Goal: Task Accomplishment & Management: Manage account settings

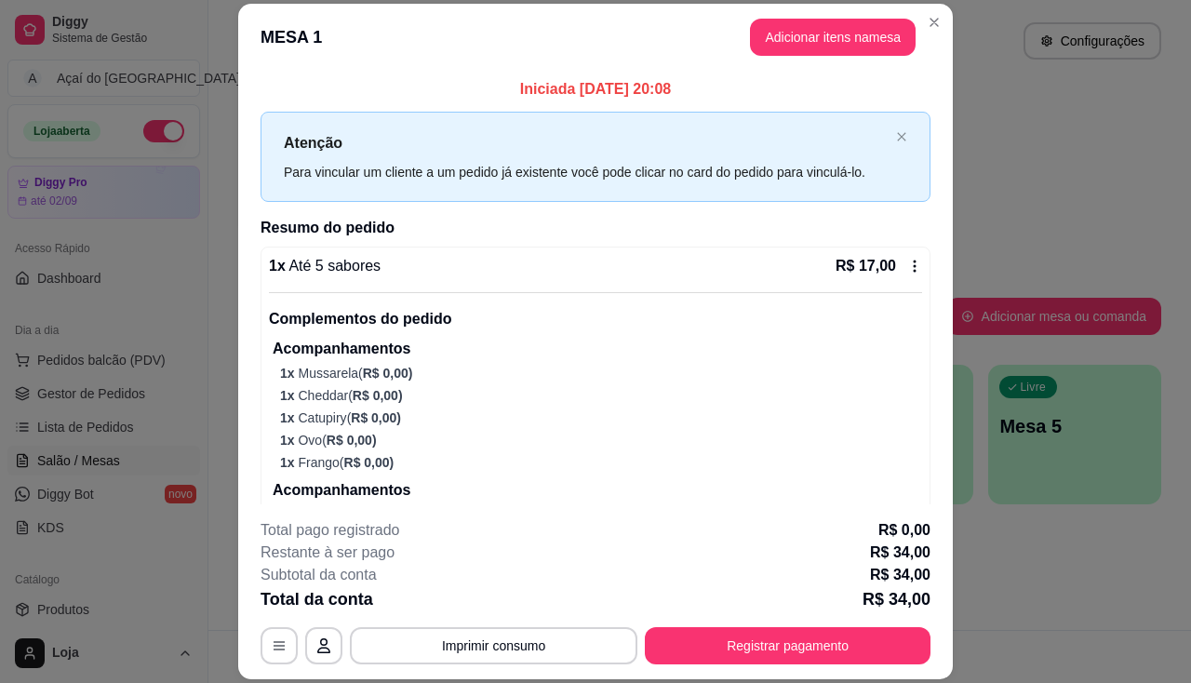
scroll to position [186, 0]
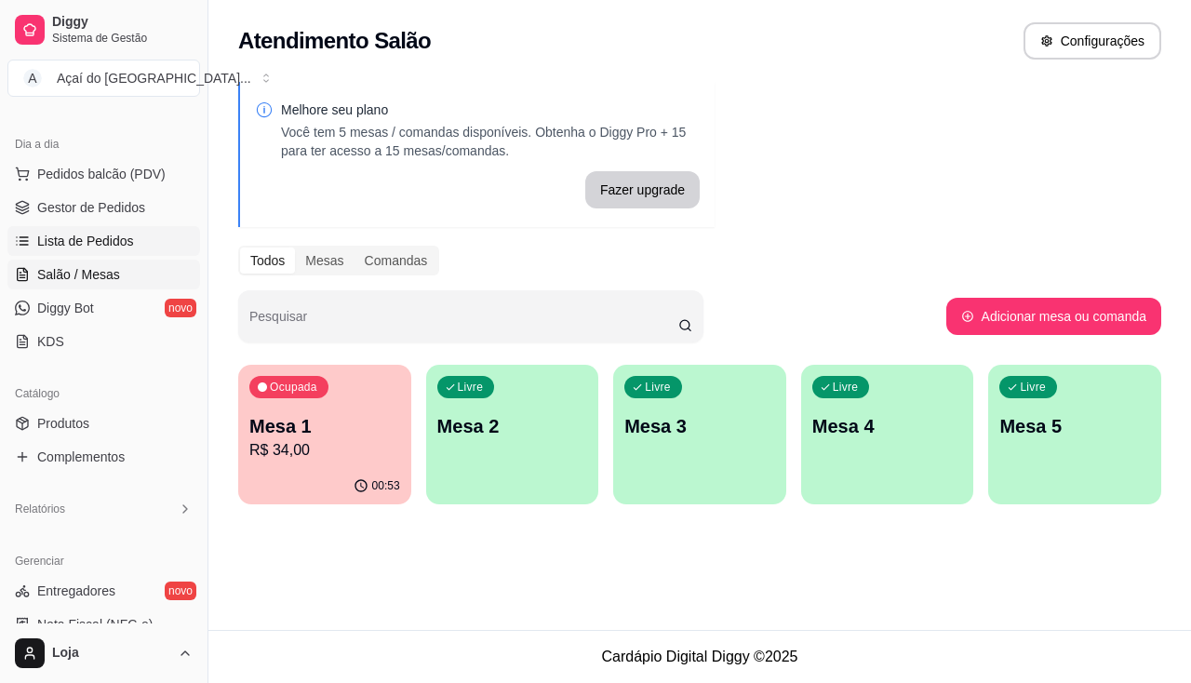
click at [111, 228] on link "Lista de Pedidos" at bounding box center [103, 241] width 193 height 30
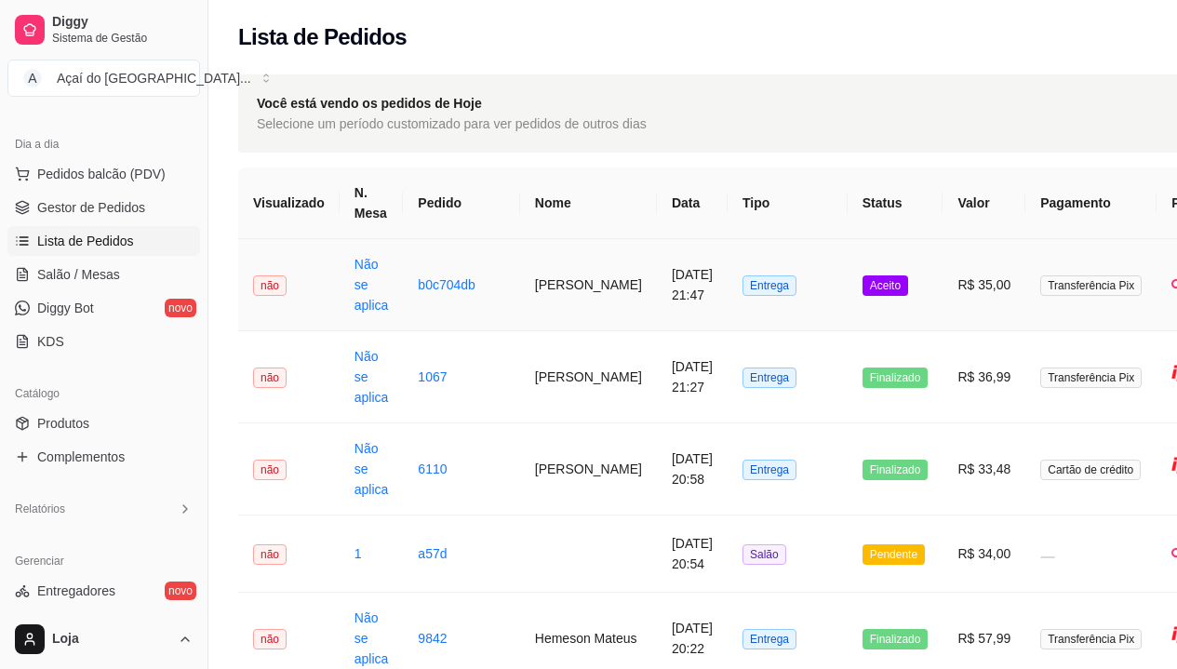
click at [565, 300] on td "[PERSON_NAME]" at bounding box center [588, 285] width 137 height 92
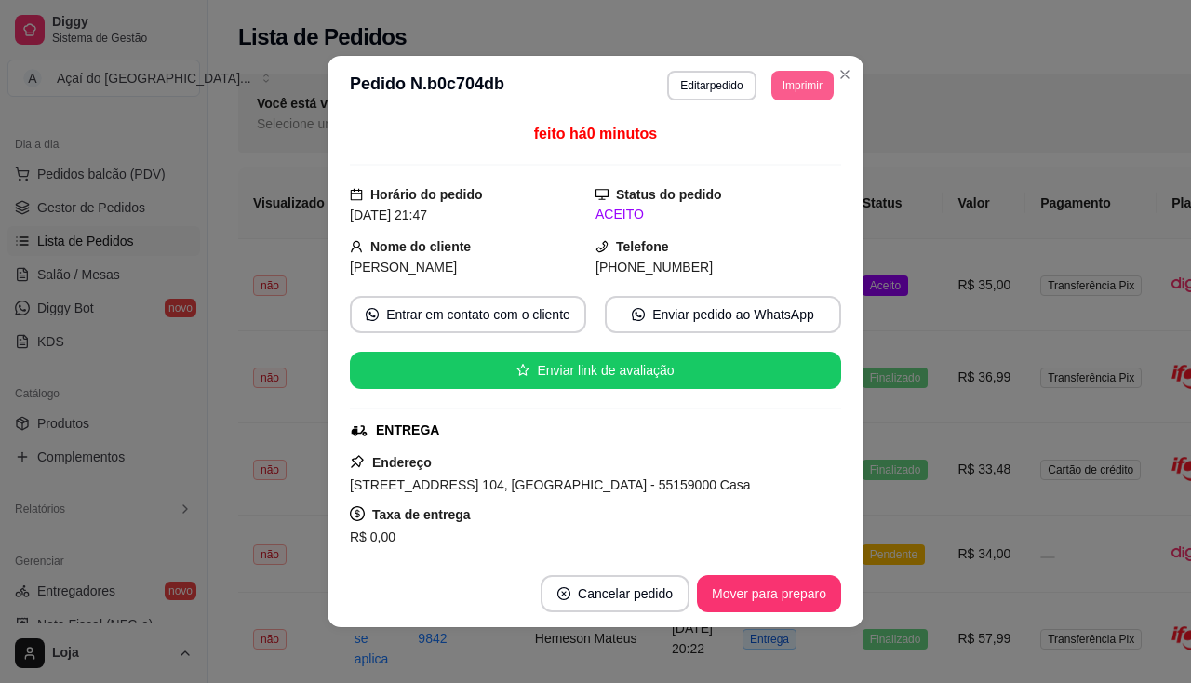
click at [798, 80] on button "Imprimir" at bounding box center [802, 86] width 62 height 30
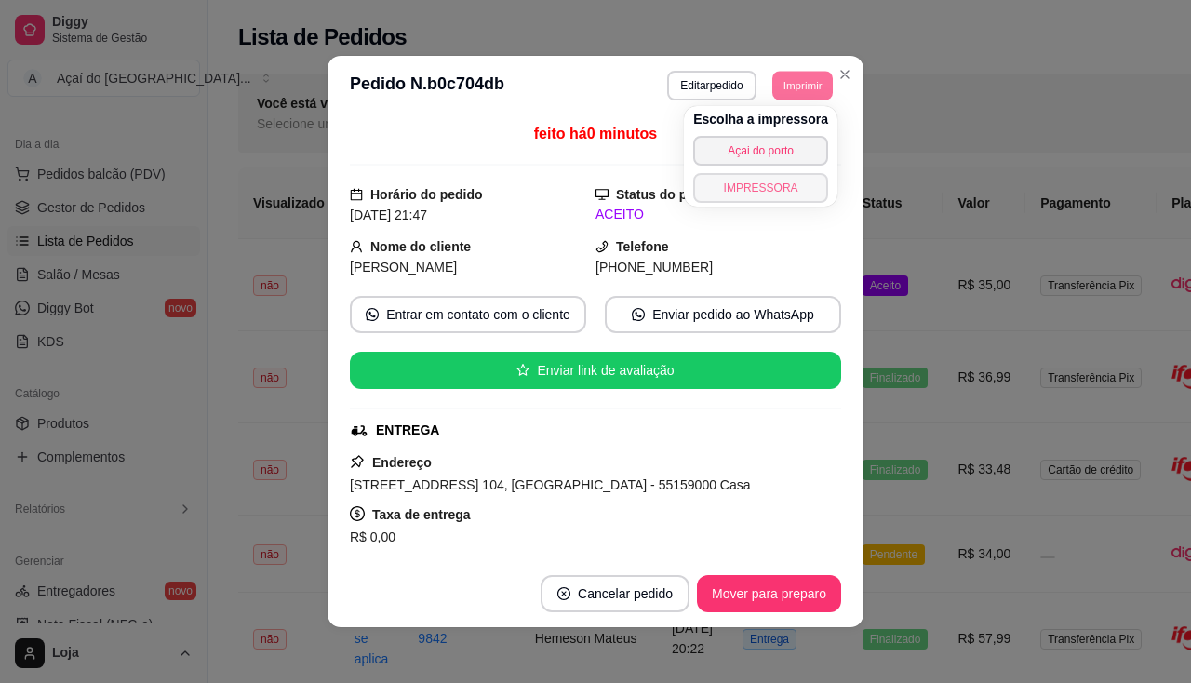
click at [798, 180] on button "IMPRESSORA" at bounding box center [760, 188] width 135 height 30
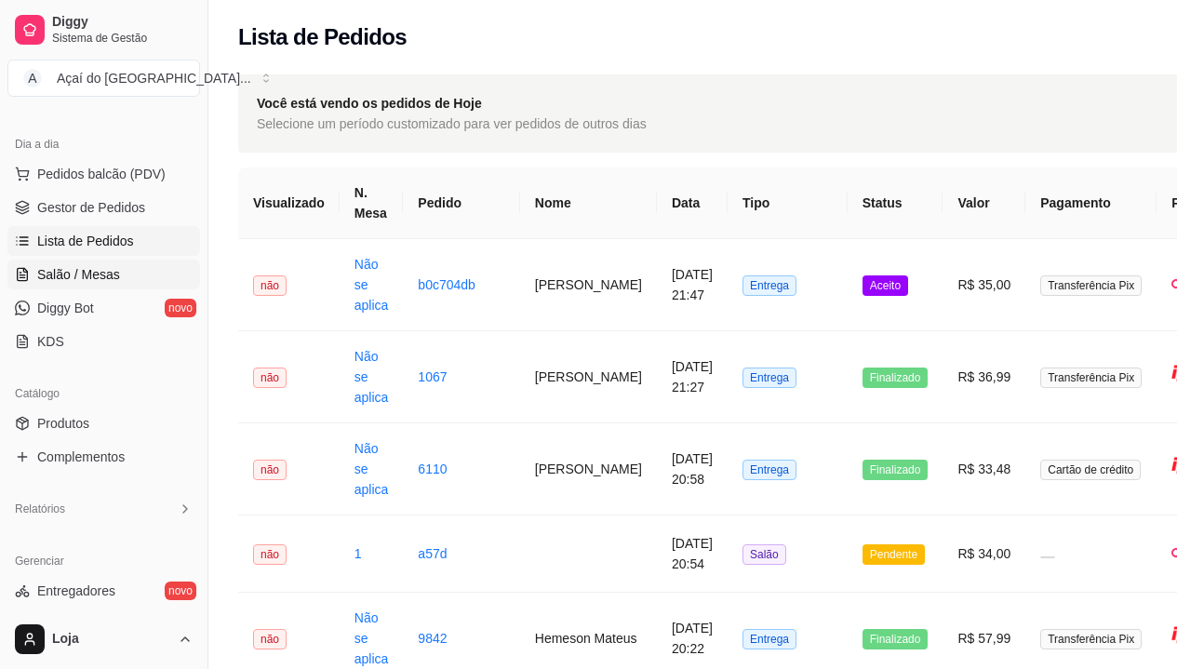
click at [106, 270] on span "Salão / Mesas" at bounding box center [78, 274] width 83 height 19
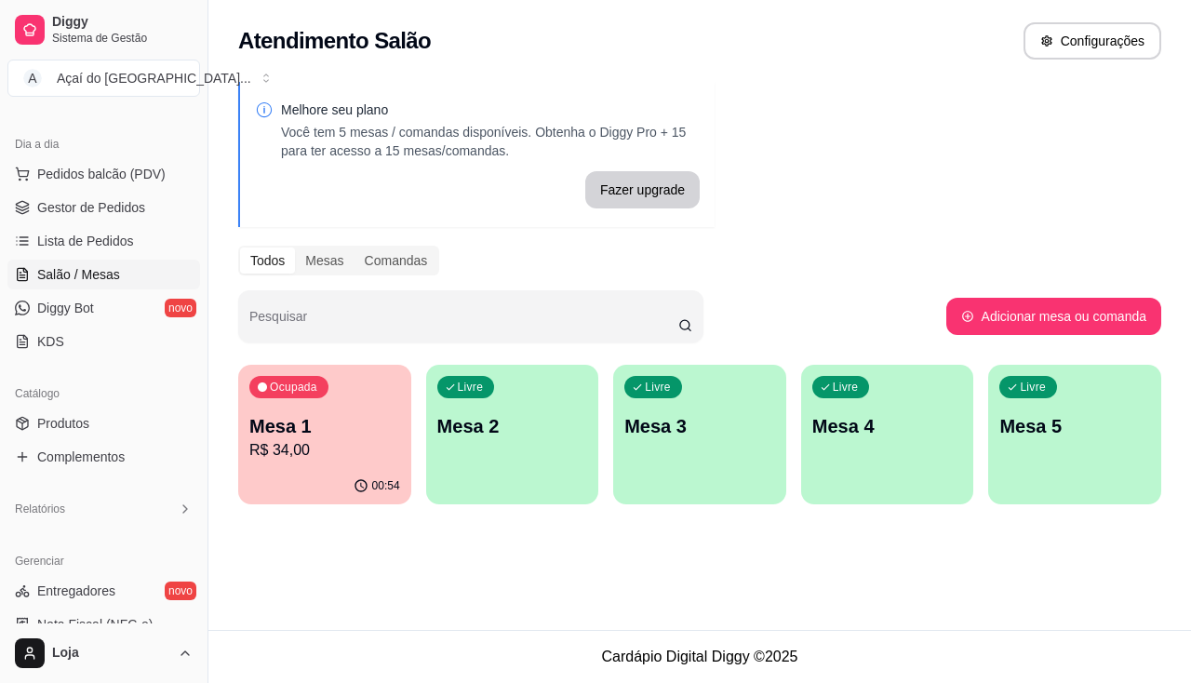
click at [306, 444] on p "R$ 34,00" at bounding box center [324, 450] width 151 height 22
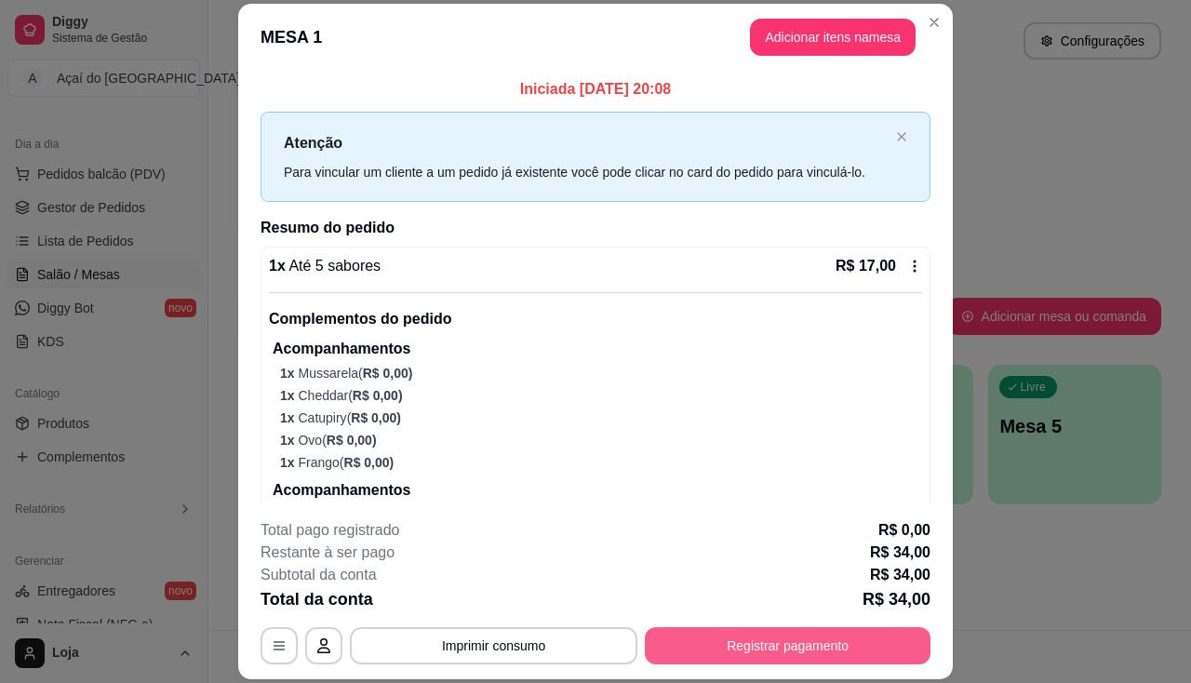
click at [817, 638] on button "Registrar pagamento" at bounding box center [788, 645] width 286 height 37
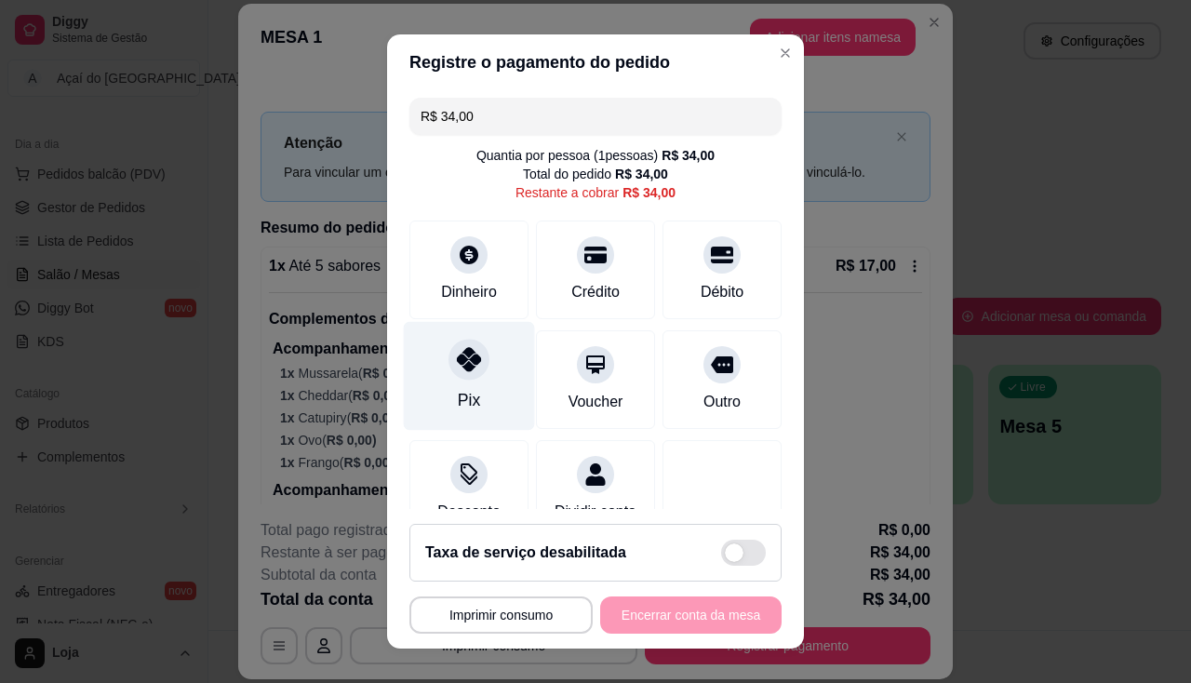
click at [448, 371] on div at bounding box center [468, 359] width 41 height 41
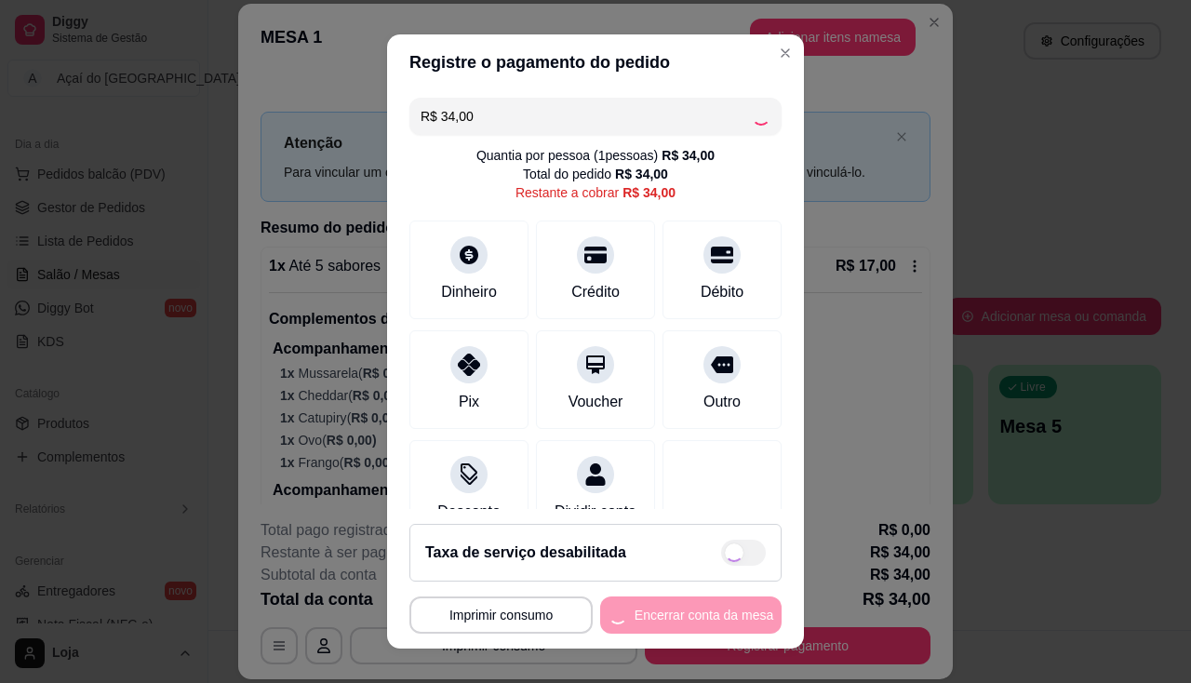
type input "R$ 0,00"
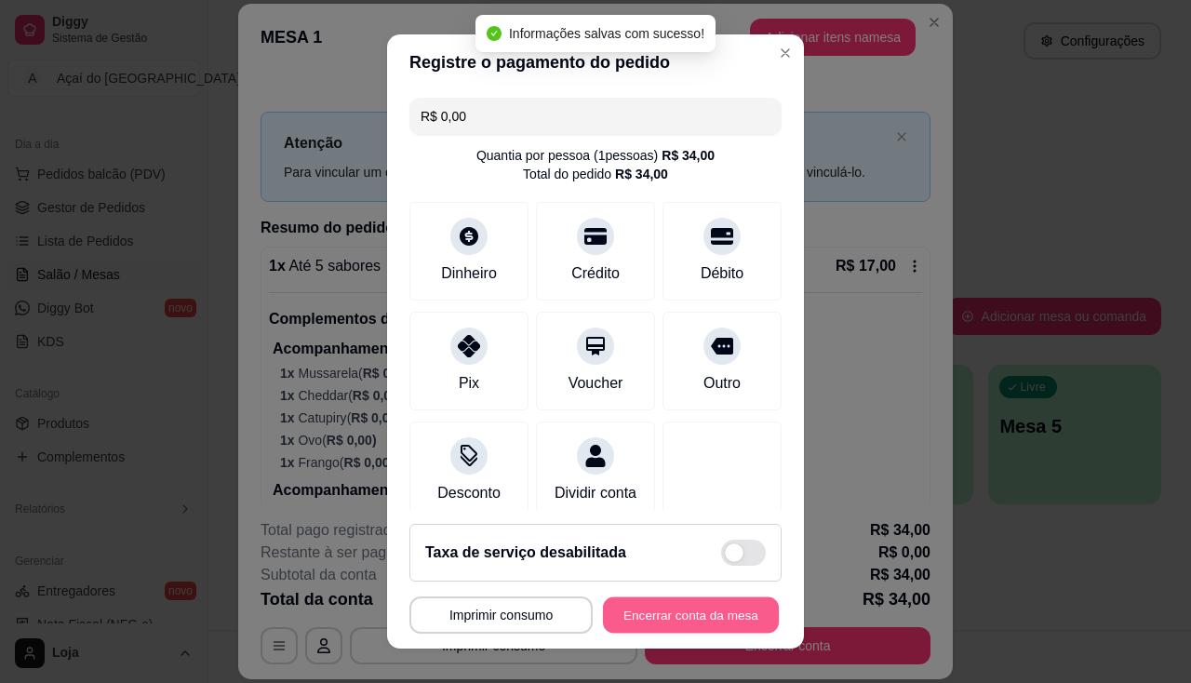
click at [635, 619] on button "Encerrar conta da mesa" at bounding box center [691, 615] width 176 height 36
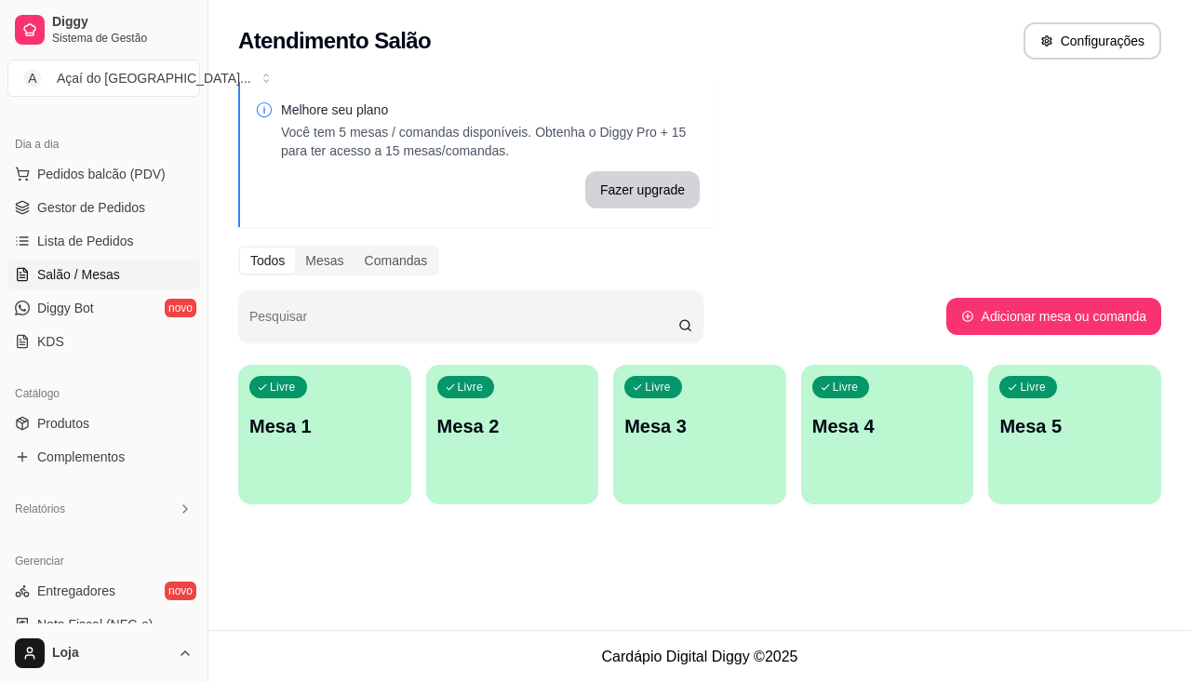
click at [292, 402] on div "Livre Mesa 1" at bounding box center [324, 423] width 173 height 117
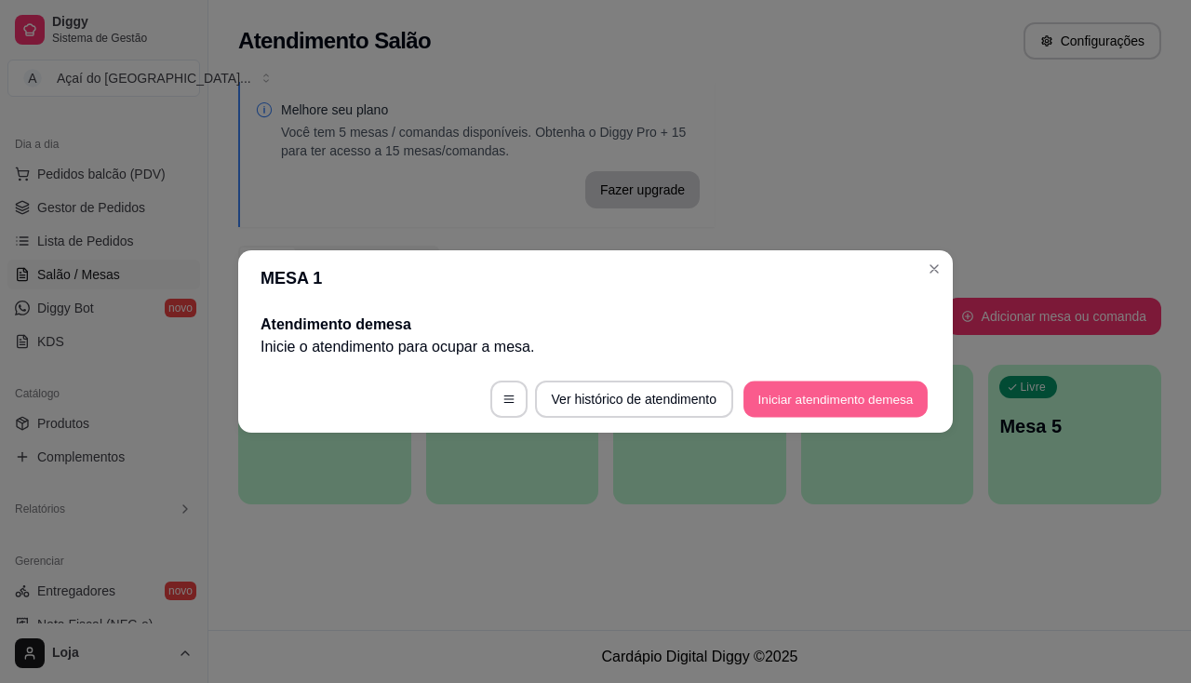
click at [778, 416] on button "Iniciar atendimento de mesa" at bounding box center [835, 399] width 184 height 36
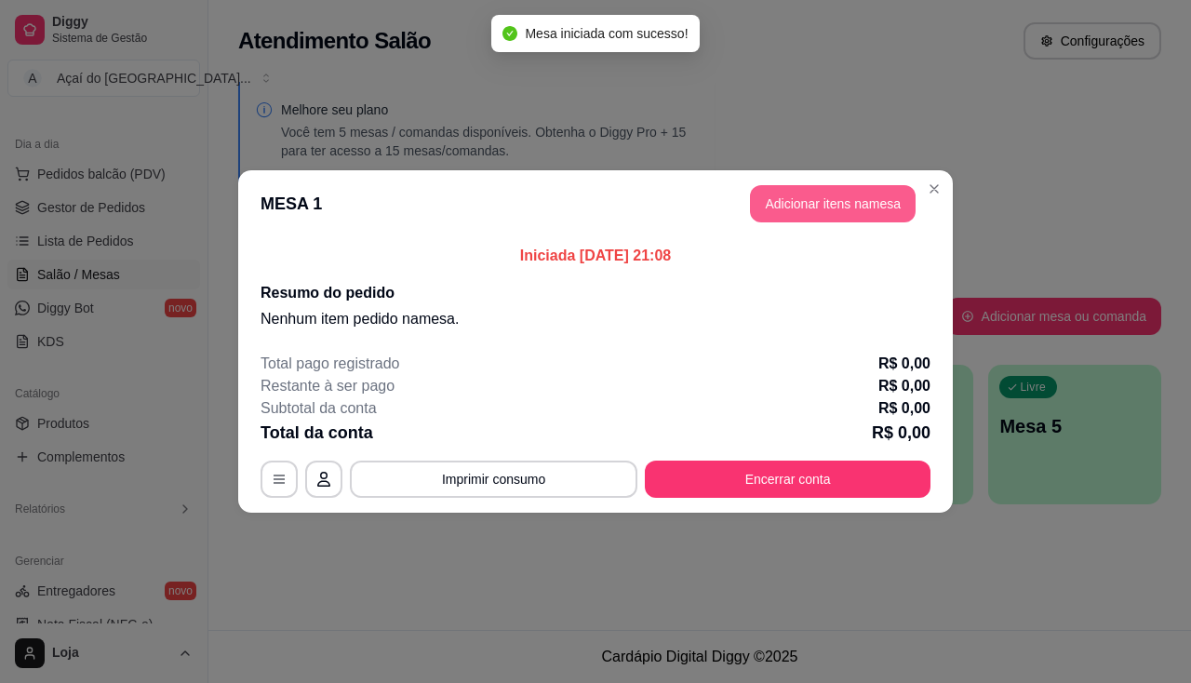
click at [881, 210] on button "Adicionar itens na mesa" at bounding box center [833, 203] width 166 height 37
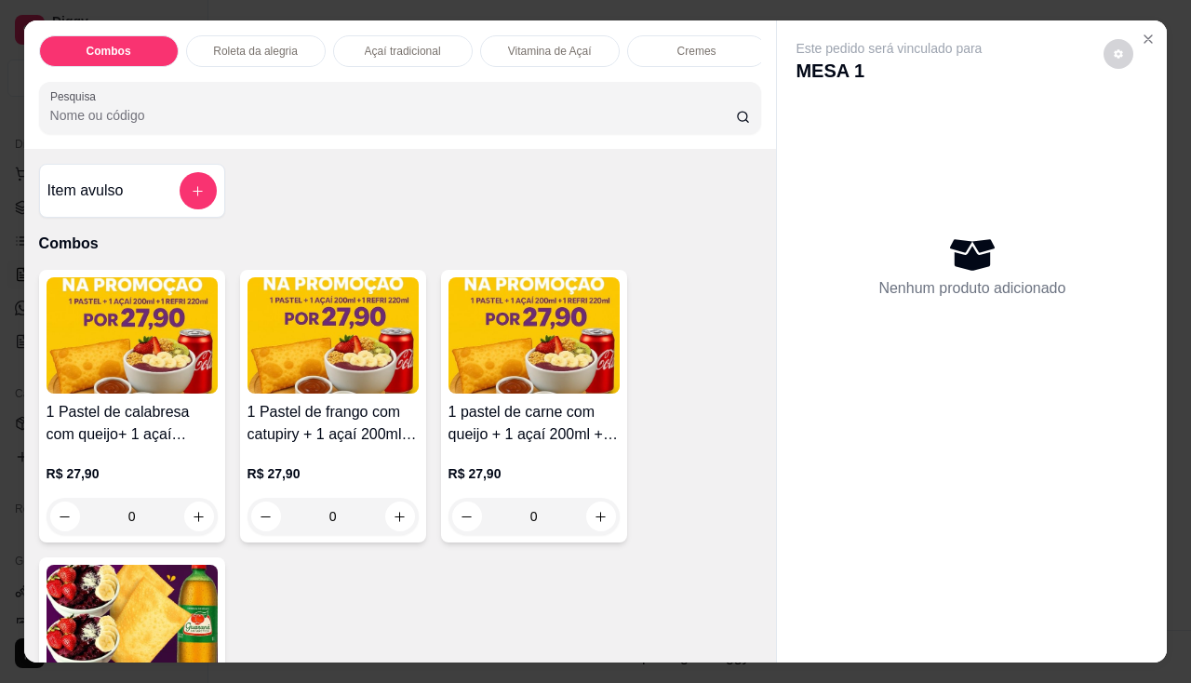
click at [26, 240] on div "Item avulso Combos 1 Pastel de calabresa com queijo+ 1 açaí 200ml+ 1 refri lata…" at bounding box center [400, 406] width 753 height 514
click at [1149, 34] on button "Close" at bounding box center [1148, 39] width 30 height 30
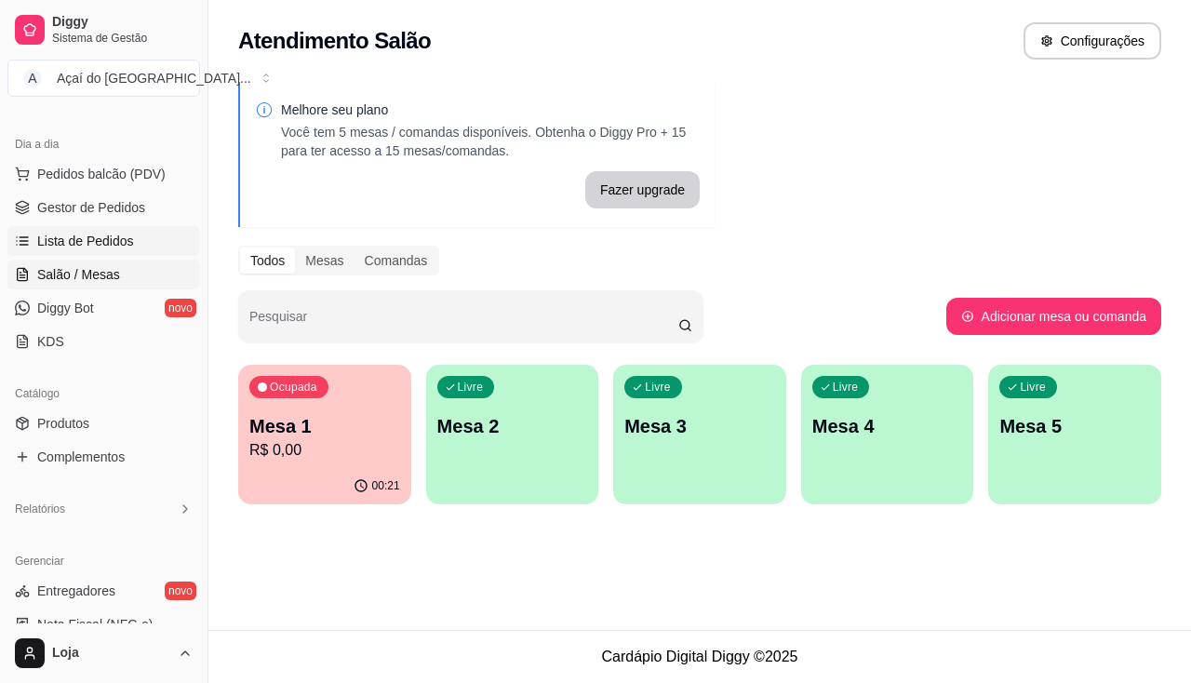
click at [14, 247] on link "Lista de Pedidos" at bounding box center [103, 241] width 193 height 30
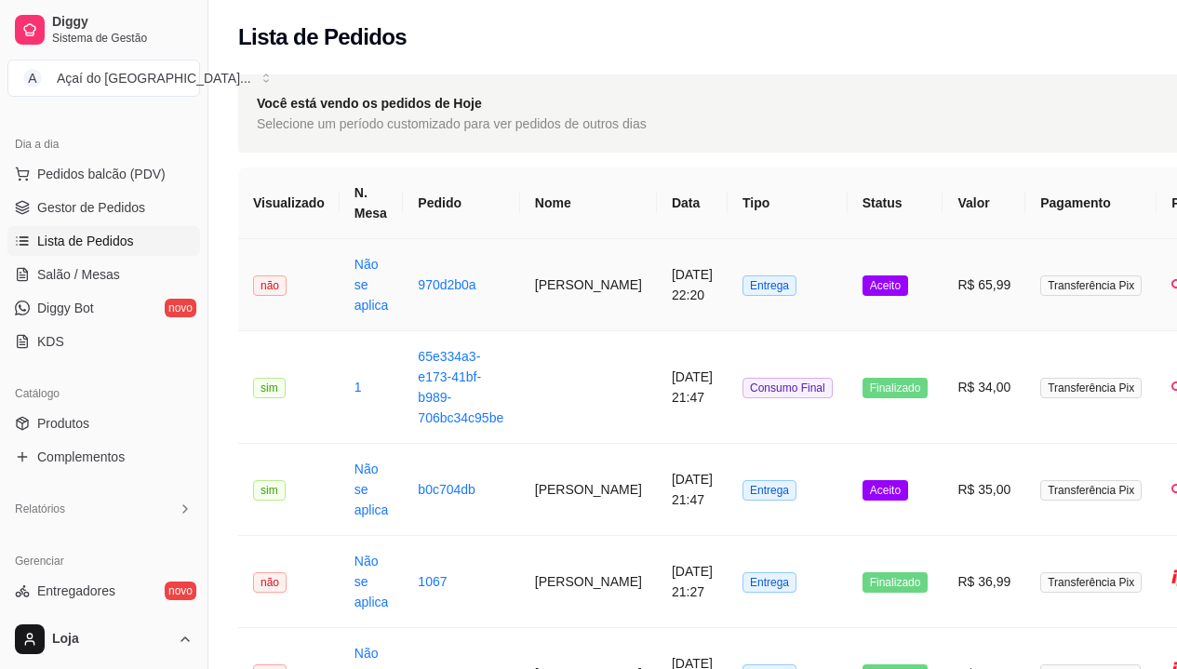
click at [771, 274] on td "Entrega" at bounding box center [788, 285] width 120 height 92
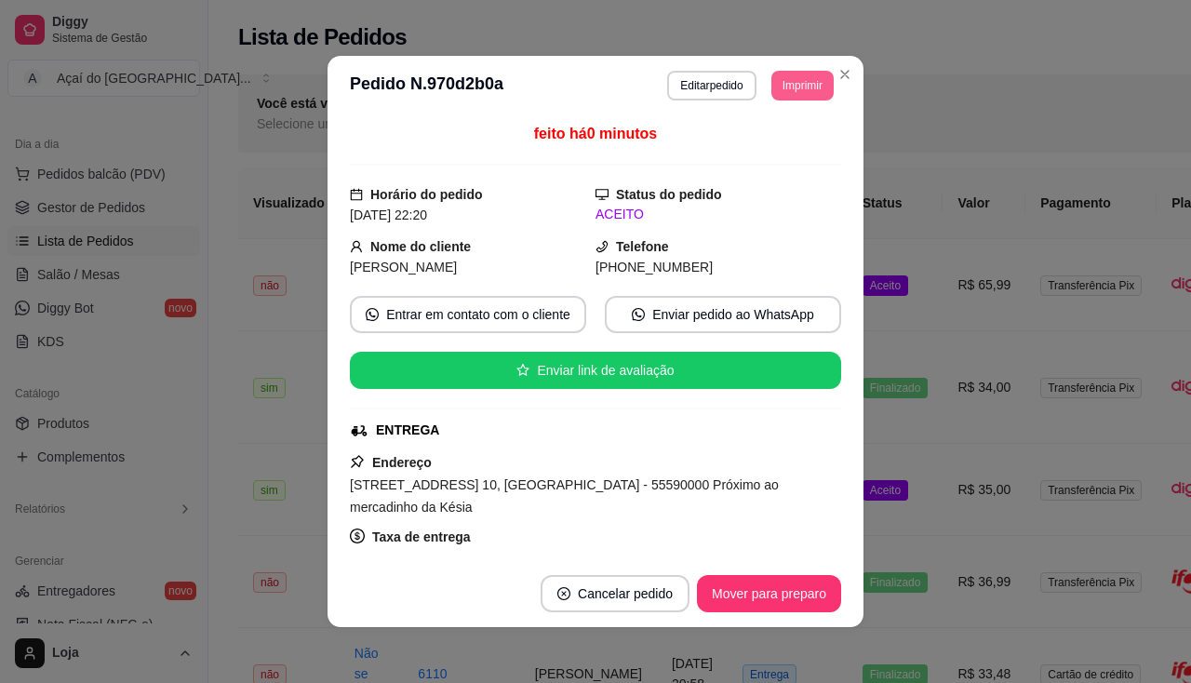
click at [788, 82] on button "Imprimir" at bounding box center [802, 86] width 62 height 30
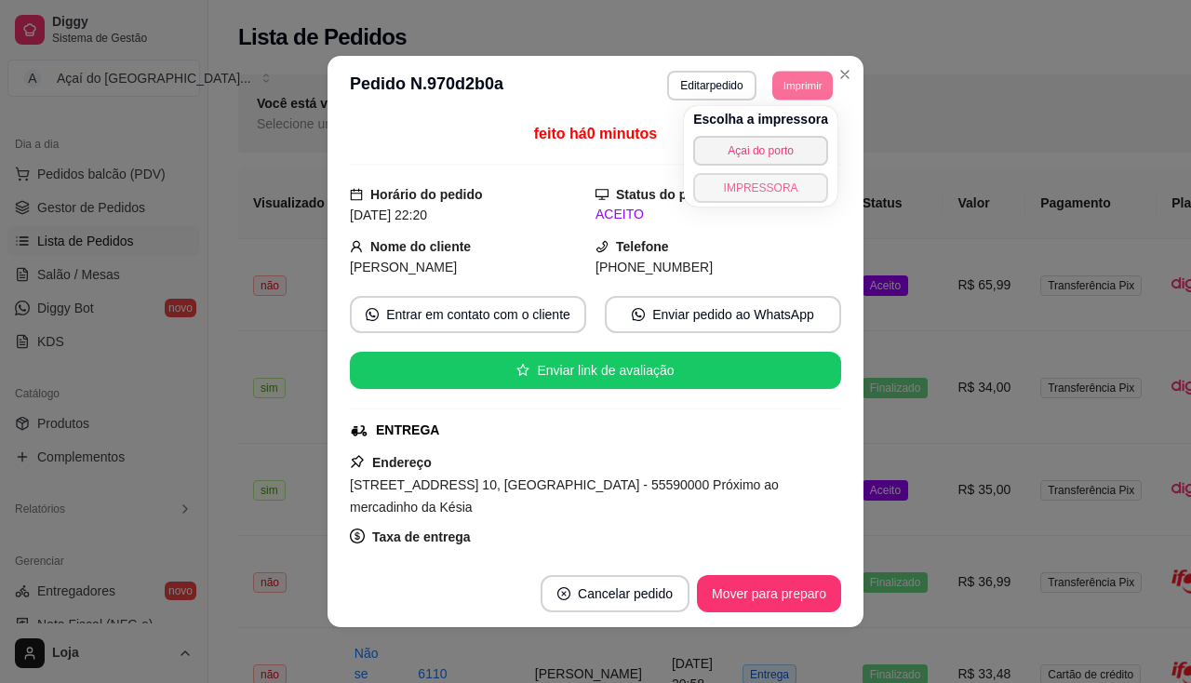
click at [725, 181] on button "IMPRESSORA" at bounding box center [760, 188] width 135 height 30
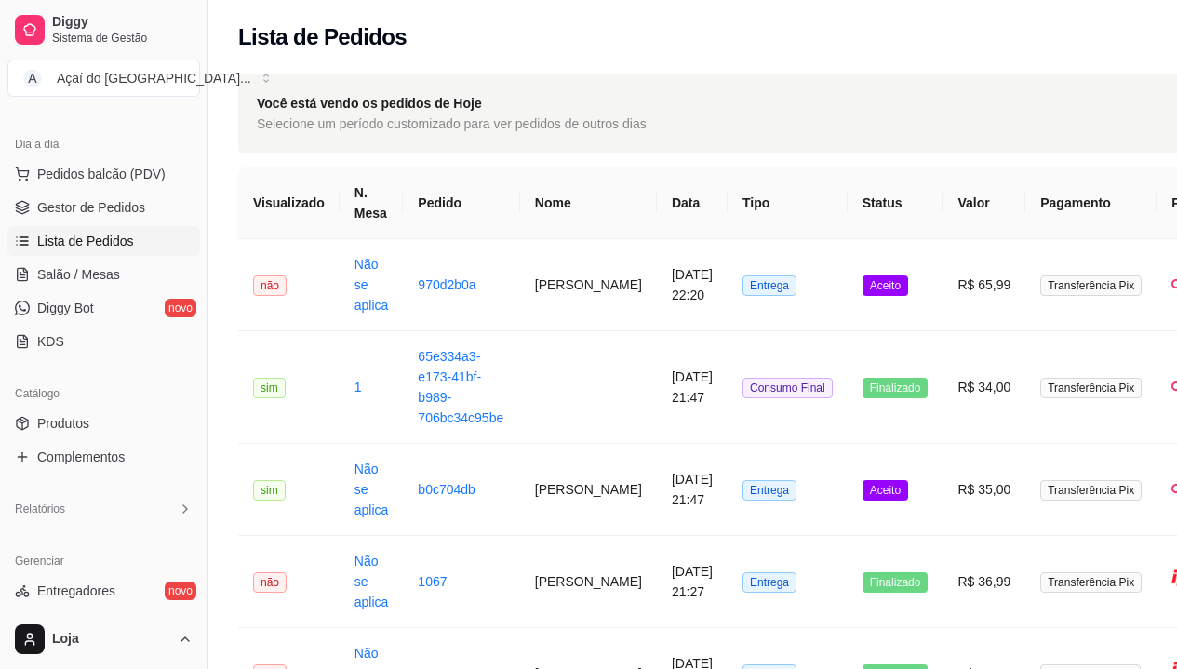
click at [75, 325] on ul "Pedidos balcão (PDV) Gestor de Pedidos Lista de Pedidos Salão / Mesas Diggy Bot…" at bounding box center [103, 257] width 193 height 197
drag, startPoint x: 241, startPoint y: 440, endPoint x: 240, endPoint y: 412, distance: 27.9
click at [240, 412] on td "sim" at bounding box center [288, 387] width 101 height 113
